Goal: Check status: Check status

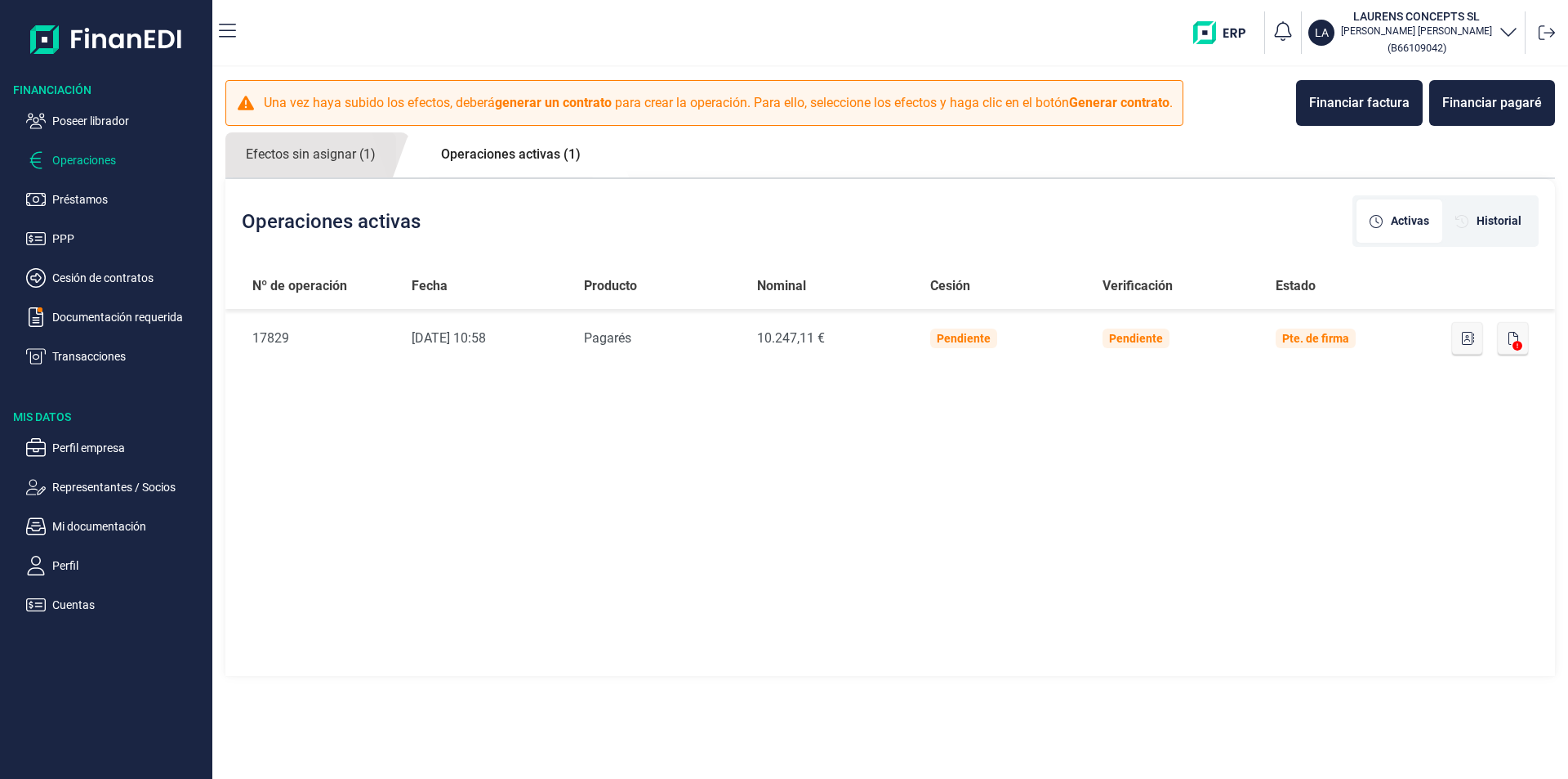
click at [908, 516] on div "Nº de operación Fecha Producto Nominal Cesión Verificación Estado Nº de Operaci…" at bounding box center [890, 471] width 1330 height 415
click at [531, 159] on link "Operaciones activas (1)" at bounding box center [511, 155] width 181 height 45
click at [536, 149] on link "Operaciones activas (1)" at bounding box center [511, 155] width 181 height 45
drag, startPoint x: 778, startPoint y: 453, endPoint x: 955, endPoint y: 475, distance: 178.4
click at [780, 453] on div "Nº de operación Fecha Producto Nominal Cesión Verificación Estado Nº de Operaci…" at bounding box center [890, 471] width 1330 height 415
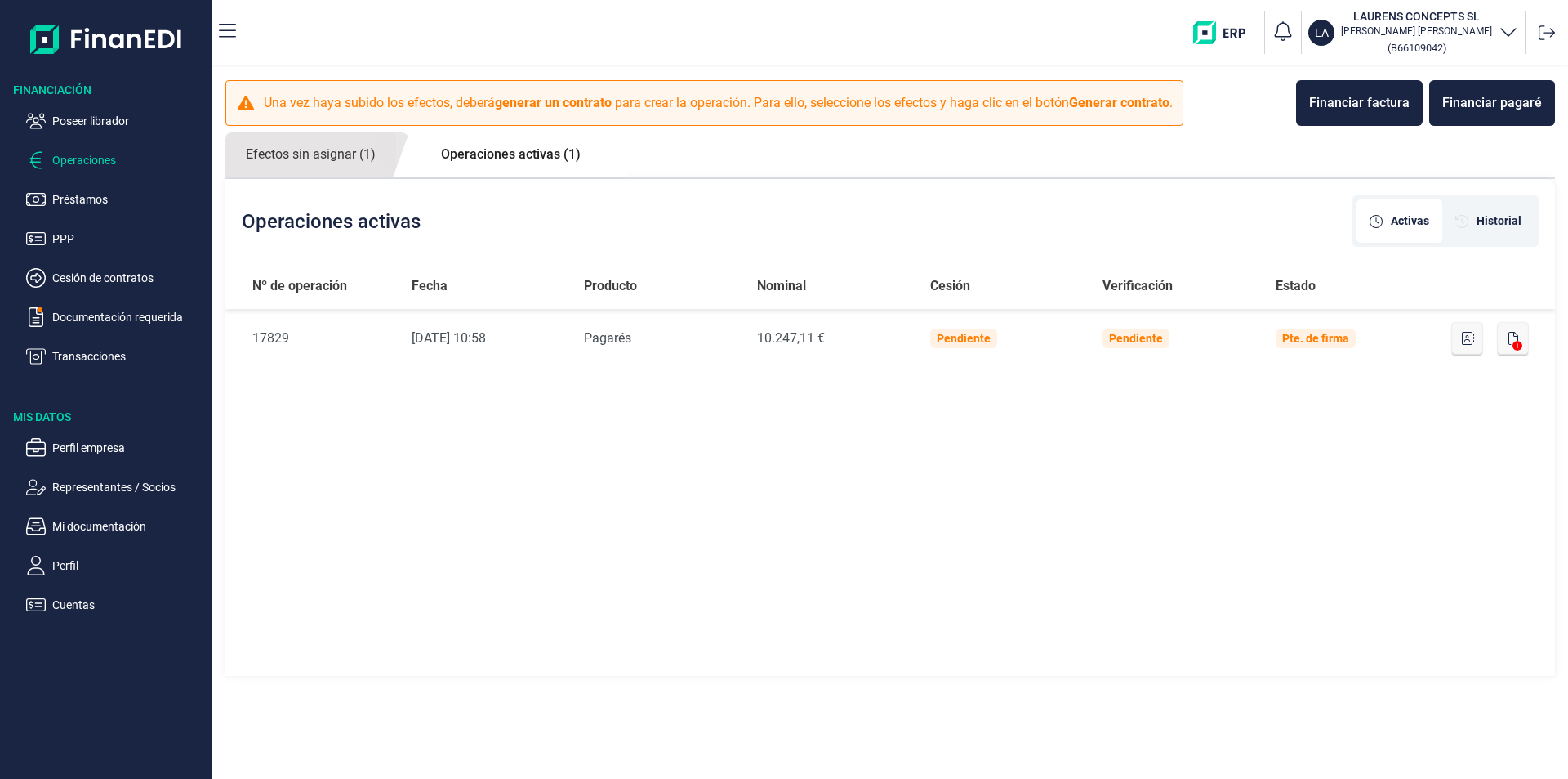
click at [546, 157] on link "Operaciones activas (1)" at bounding box center [511, 155] width 181 height 45
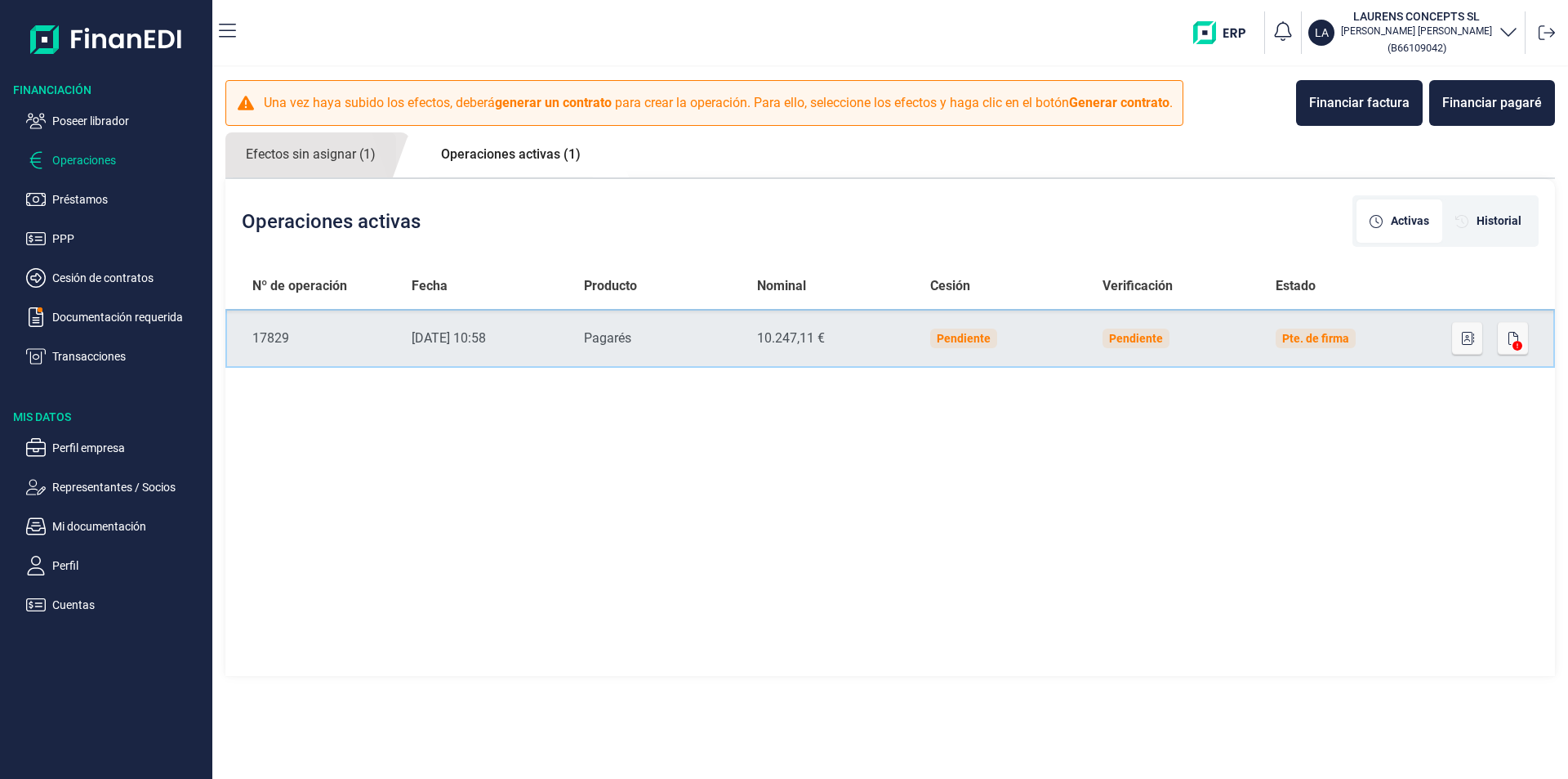
click at [1208, 327] on td "Pendiente" at bounding box center [1176, 338] width 174 height 59
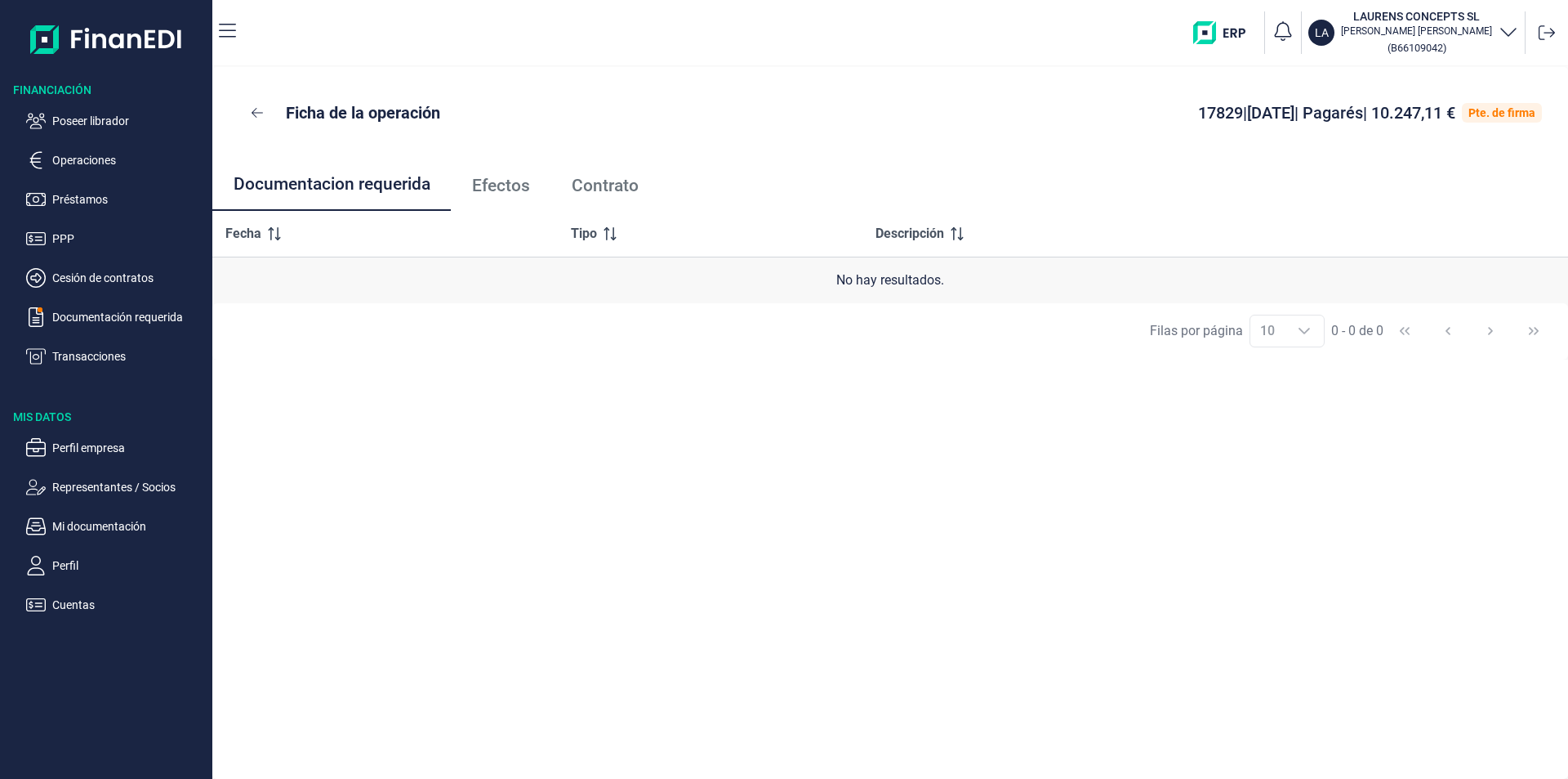
click at [525, 191] on span "Efectos" at bounding box center [501, 185] width 58 height 17
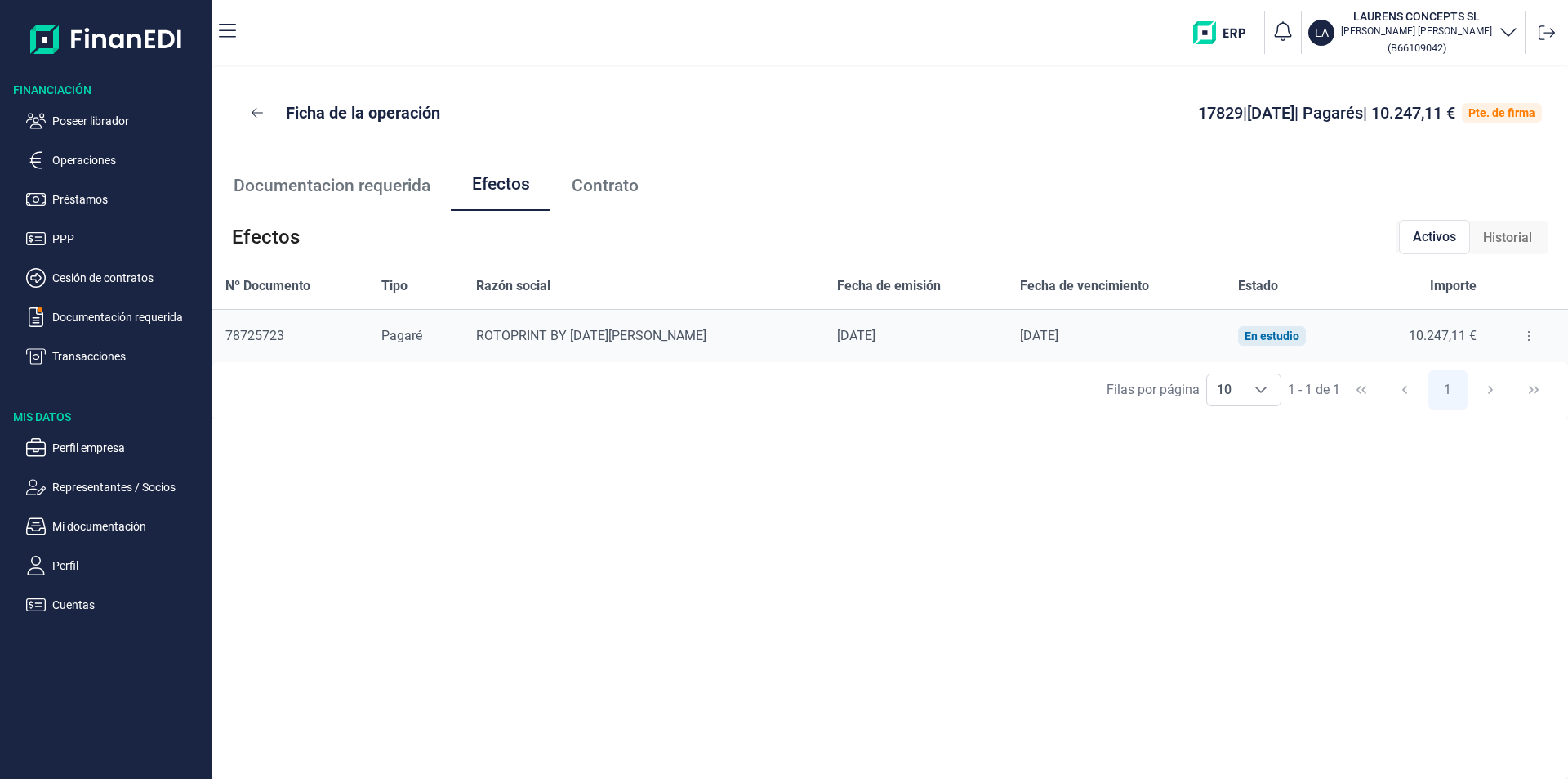
click at [1517, 337] on button at bounding box center [1529, 336] width 29 height 26
click at [1472, 375] on span "Detalles efecto" at bounding box center [1473, 377] width 75 height 16
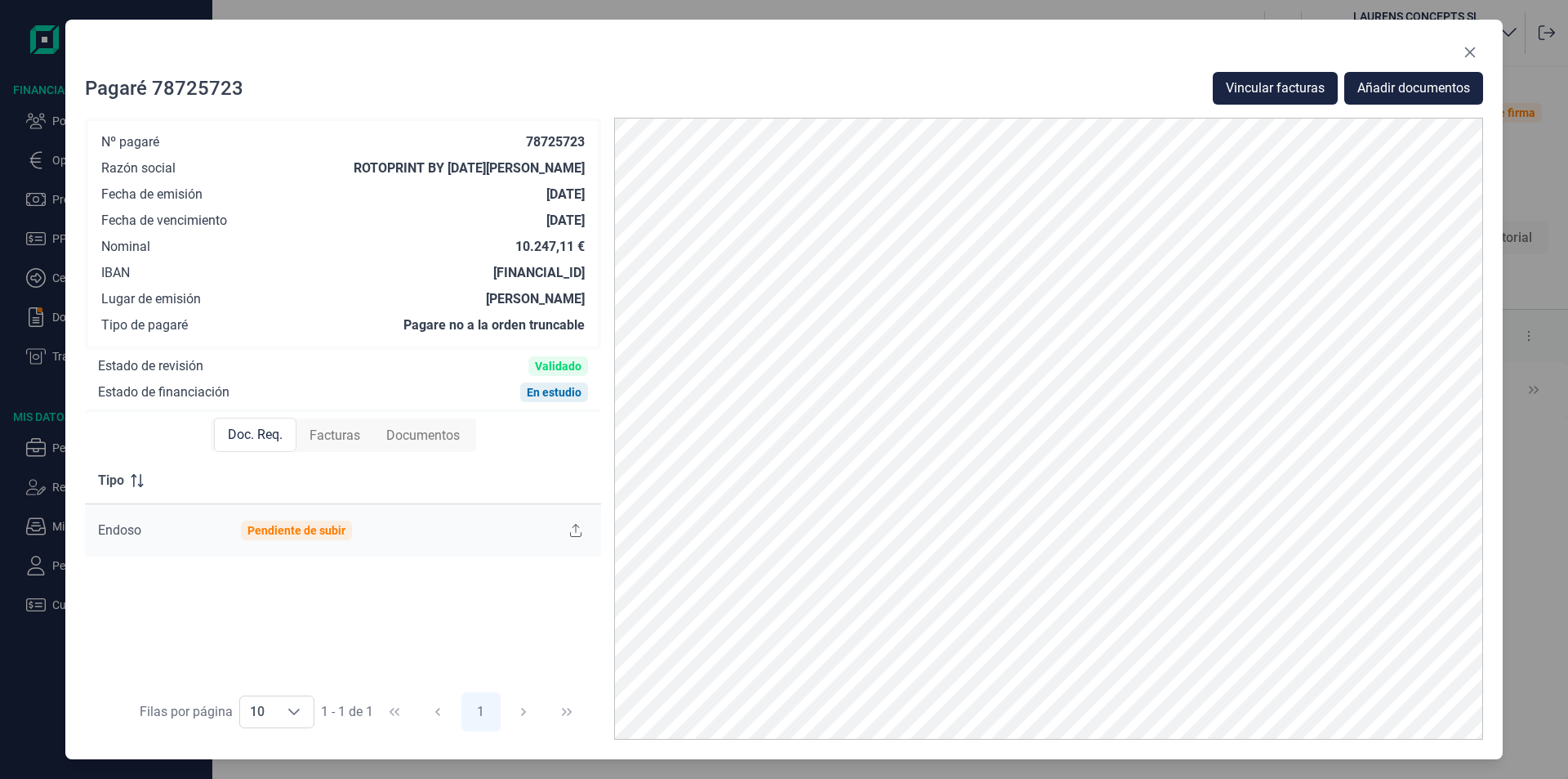
click at [333, 427] on span "Facturas" at bounding box center [335, 435] width 51 height 20
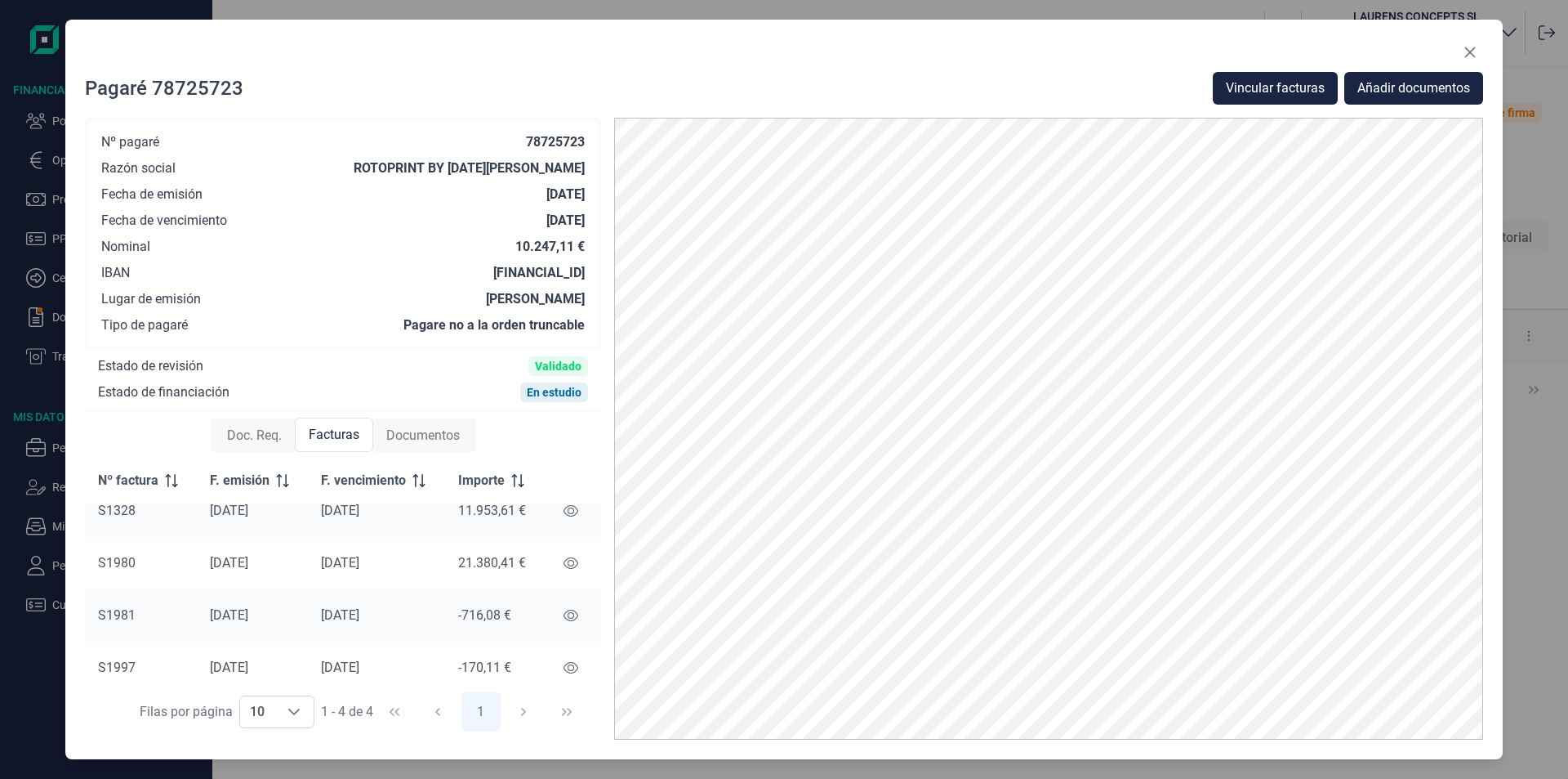
scroll to position [29, 0]
click at [1467, 53] on icon "Close" at bounding box center [1470, 52] width 13 height 13
